Goal: Communication & Community: Share content

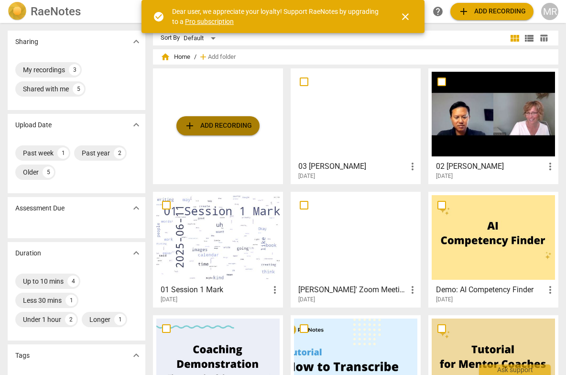
click at [219, 120] on span "add Add recording" at bounding box center [218, 125] width 68 height 11
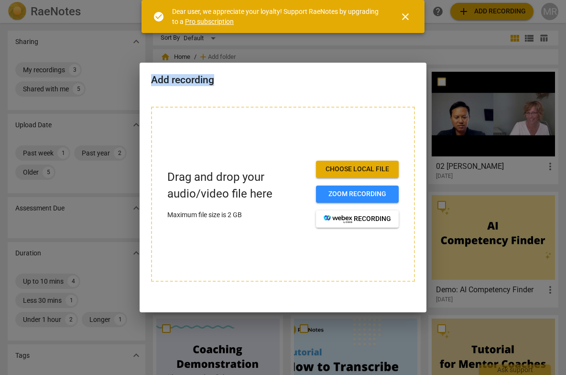
drag, startPoint x: 327, startPoint y: 104, endPoint x: 445, endPoint y: 90, distance: 118.8
click at [445, 90] on div "Add recording Drag and drop your audio/video file here Maximum file size is 2 G…" at bounding box center [283, 187] width 566 height 375
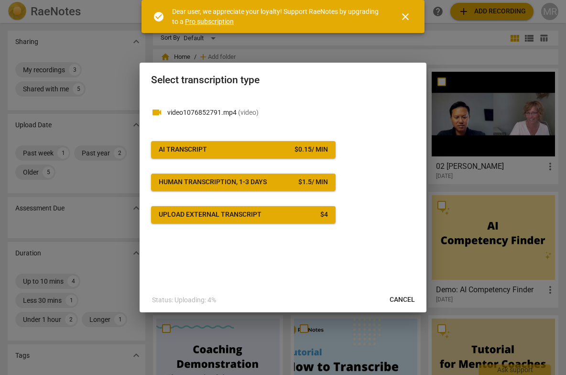
click at [256, 112] on span "( video )" at bounding box center [248, 112] width 21 height 8
click at [405, 15] on span "close" at bounding box center [404, 16] width 11 height 11
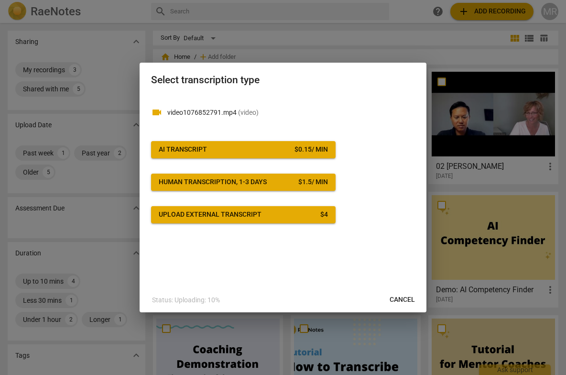
click at [224, 150] on span "AI Transcript $ 0.15 / min" at bounding box center [243, 150] width 169 height 10
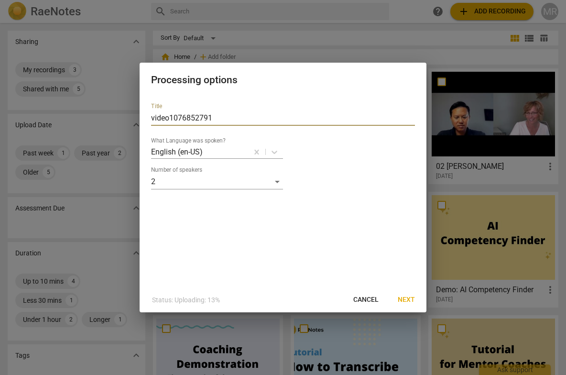
drag, startPoint x: 21, startPoint y: 142, endPoint x: 15, endPoint y: 143, distance: 5.4
click at [15, 143] on div "Processing options Title video1076852791 What Language was spoken? English (en-…" at bounding box center [283, 187] width 566 height 375
type input "03 [PERSON_NAME]"
click at [405, 299] on span "Next" at bounding box center [406, 300] width 17 height 10
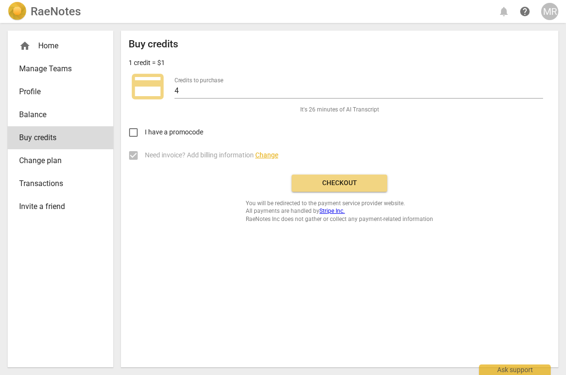
click at [341, 183] on span "Checkout" at bounding box center [339, 183] width 80 height 10
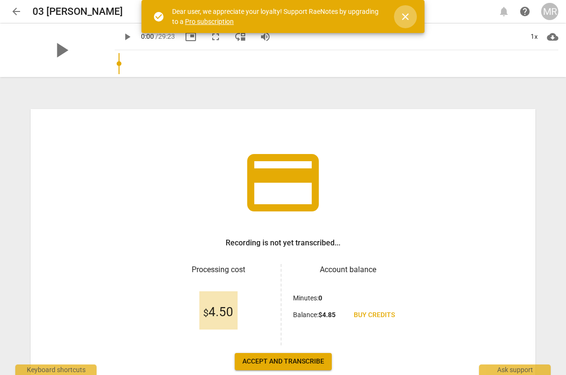
click at [407, 18] on span "close" at bounding box center [404, 16] width 11 height 11
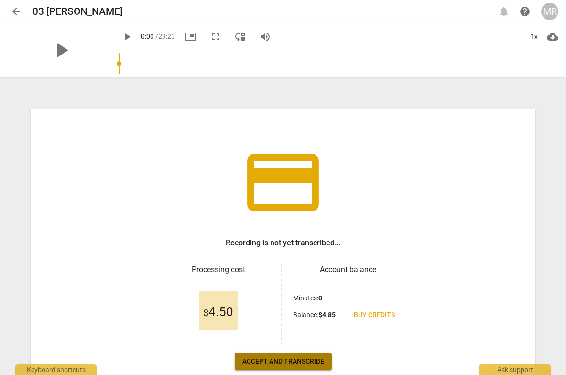
click at [287, 358] on span "Accept and transcribe" at bounding box center [283, 361] width 82 height 10
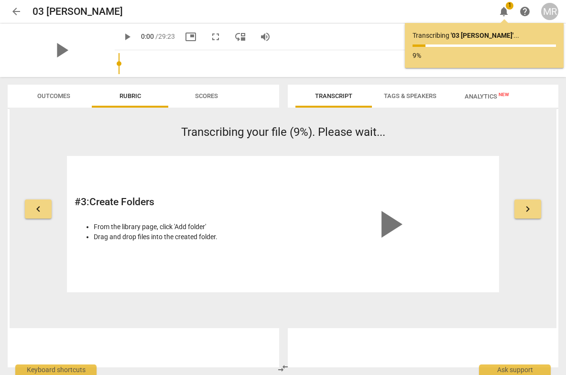
click at [497, 118] on div "keyboard_arrow_left Transcribing your file (9%). Please wait... # 3 : Create Fo…" at bounding box center [283, 218] width 547 height 220
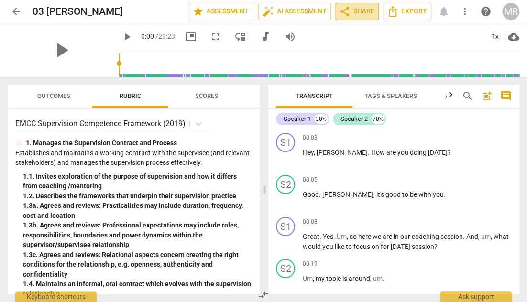
click at [355, 11] on span "share Share" at bounding box center [356, 11] width 35 height 11
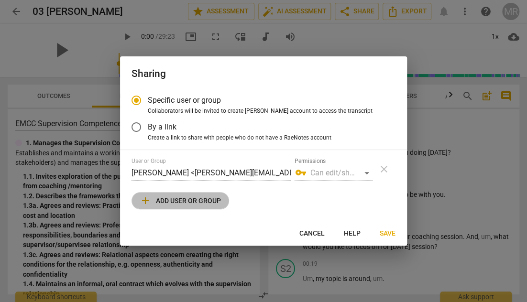
click at [204, 202] on span "add Add user or group" at bounding box center [180, 200] width 81 height 11
radio input "false"
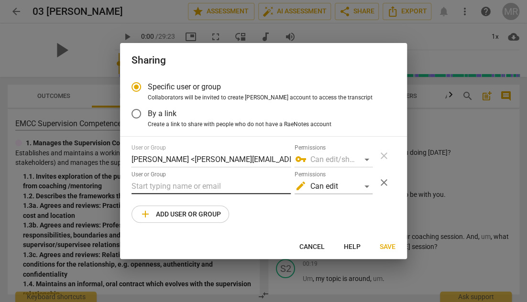
click at [197, 188] on input "text" at bounding box center [210, 186] width 159 height 15
type input "jenn"
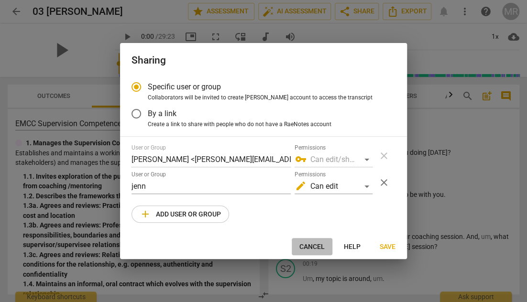
click at [314, 245] on span "Cancel" at bounding box center [311, 247] width 25 height 10
radio input "false"
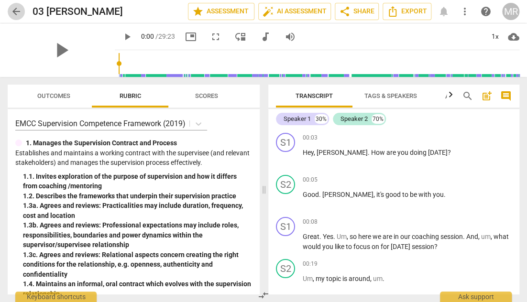
click at [16, 7] on span "arrow_back" at bounding box center [16, 11] width 11 height 11
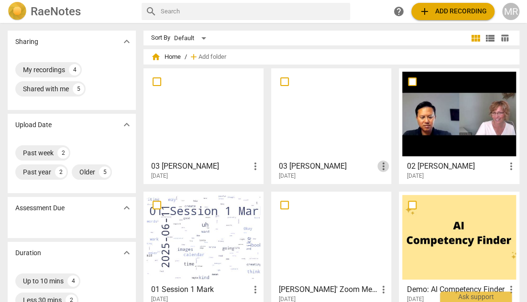
click at [381, 164] on span "more_vert" at bounding box center [382, 166] width 11 height 11
click at [317, 137] on div at bounding box center [263, 151] width 527 height 302
click at [55, 90] on div "Shared with me" at bounding box center [46, 89] width 46 height 10
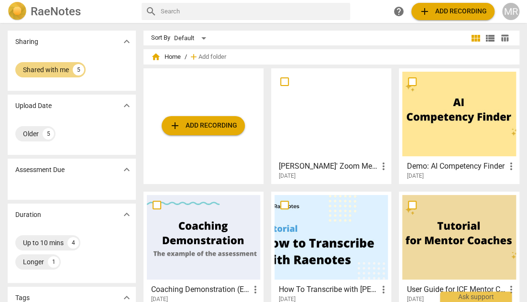
click at [128, 41] on span "expand_more" at bounding box center [126, 41] width 11 height 11
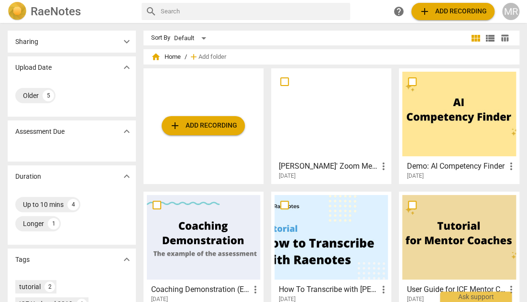
click at [128, 41] on span "expand_more" at bounding box center [126, 41] width 11 height 11
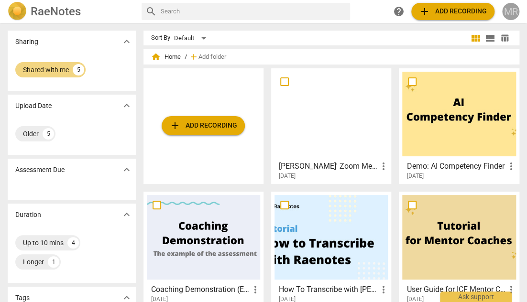
click at [509, 7] on div "MR" at bounding box center [510, 11] width 17 height 17
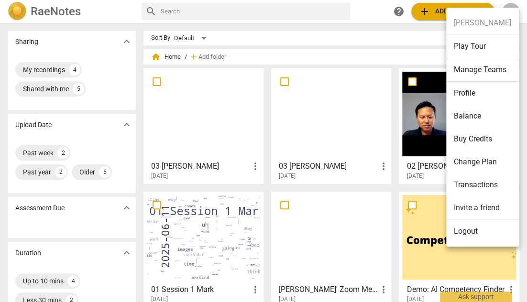
click at [341, 109] on div at bounding box center [263, 151] width 527 height 302
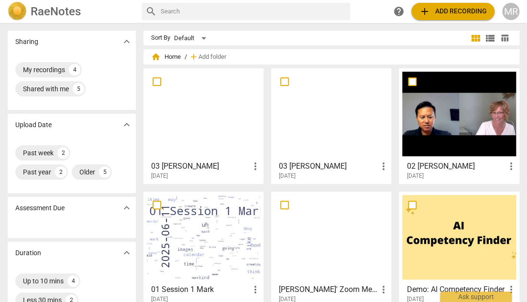
click at [341, 109] on div at bounding box center [263, 151] width 527 height 302
click at [340, 164] on h3 "03 [PERSON_NAME]" at bounding box center [328, 166] width 98 height 11
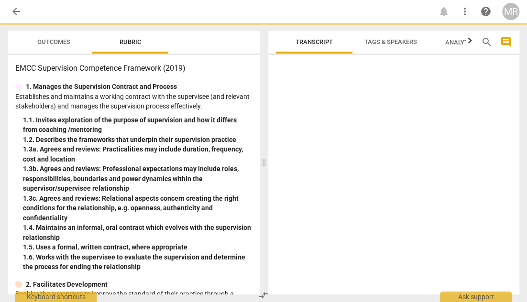
click at [340, 164] on div at bounding box center [393, 177] width 251 height 236
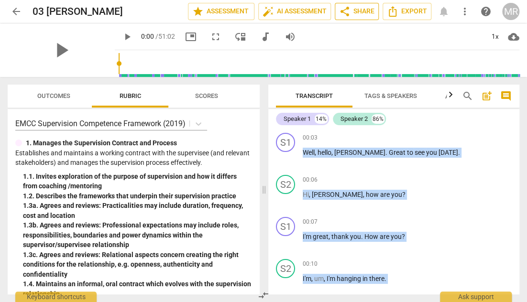
click at [367, 9] on span "share Share" at bounding box center [356, 11] width 35 height 11
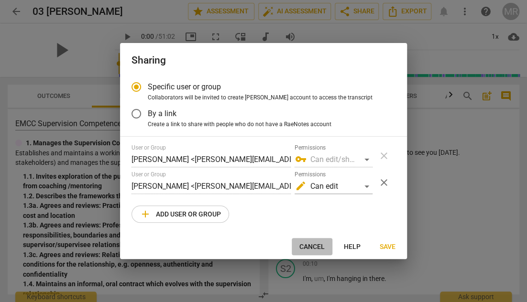
click at [315, 245] on span "Cancel" at bounding box center [311, 247] width 25 height 10
radio input "false"
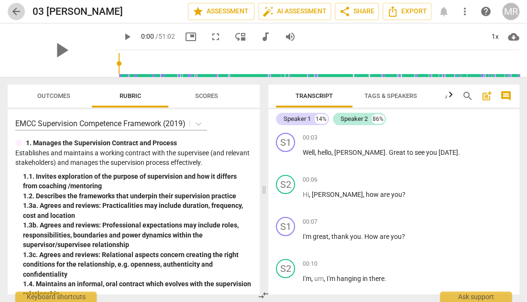
click at [15, 12] on span "arrow_back" at bounding box center [16, 11] width 11 height 11
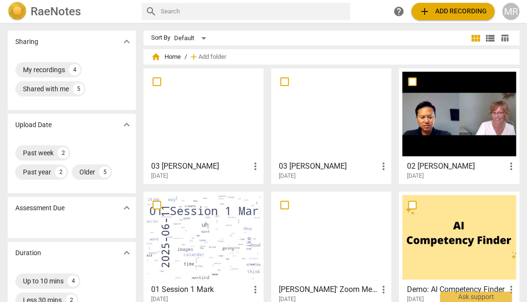
click at [223, 111] on div at bounding box center [203, 114] width 113 height 85
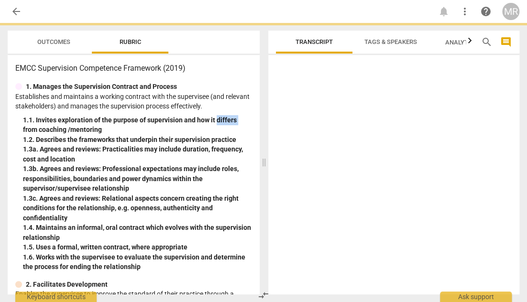
click at [223, 111] on div "1. Manages the Supervision Contract and Process Establishes and maintains a wor…" at bounding box center [133, 177] width 236 height 190
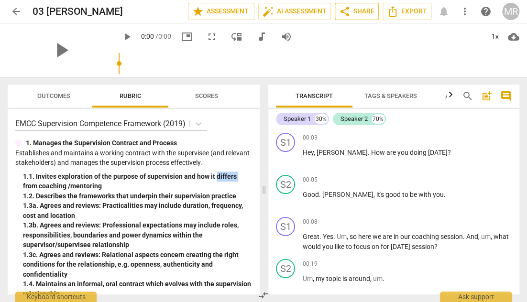
click at [362, 9] on span "share Share" at bounding box center [356, 11] width 35 height 11
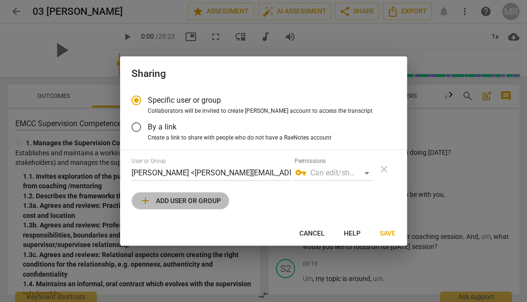
click at [183, 202] on span "add Add user or group" at bounding box center [180, 200] width 81 height 11
radio input "false"
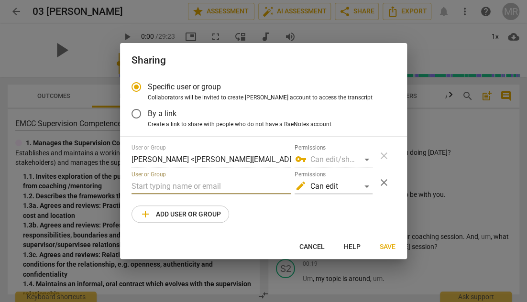
click at [173, 185] on input "text" at bounding box center [210, 186] width 159 height 15
paste input "[PERSON_NAME] <[PERSON_NAME][EMAIL_ADDRESS][DOMAIN_NAME]>"
drag, startPoint x: 173, startPoint y: 185, endPoint x: 72, endPoint y: 186, distance: 101.3
click at [72, 186] on div "Sharing Specific user or group Collaborators will be invited to create RaeNotes…" at bounding box center [263, 151] width 527 height 302
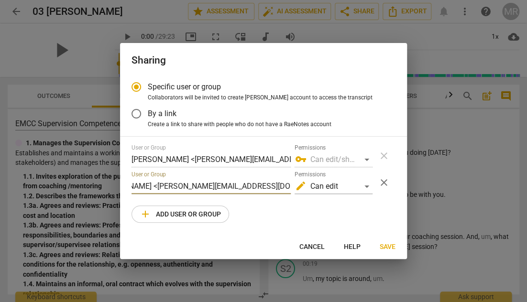
drag, startPoint x: 268, startPoint y: 184, endPoint x: 379, endPoint y: 187, distance: 111.3
click at [379, 187] on div "User or Group [PERSON_NAME] <[PERSON_NAME][EMAIL_ADDRESS][DOMAIN_NAME]> Permiss…" at bounding box center [263, 182] width 264 height 23
type input "[PERSON_NAME] <[PERSON_NAME][EMAIL_ADDRESS][DOMAIN_NAME]>"
click at [367, 186] on div "edit Can edit" at bounding box center [333, 186] width 78 height 15
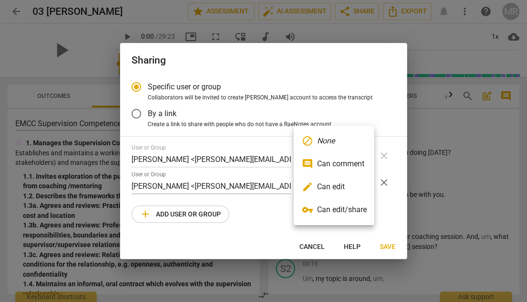
click at [326, 186] on li "edit Can edit" at bounding box center [333, 186] width 80 height 23
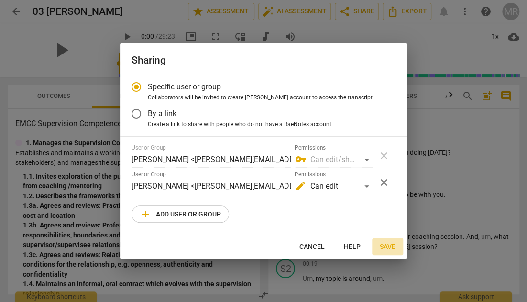
click at [393, 247] on span "Save" at bounding box center [387, 247] width 16 height 10
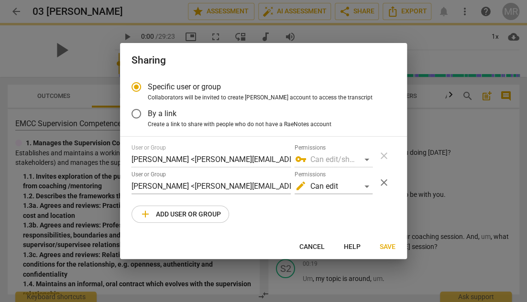
radio input "false"
